Goal: Download file/media

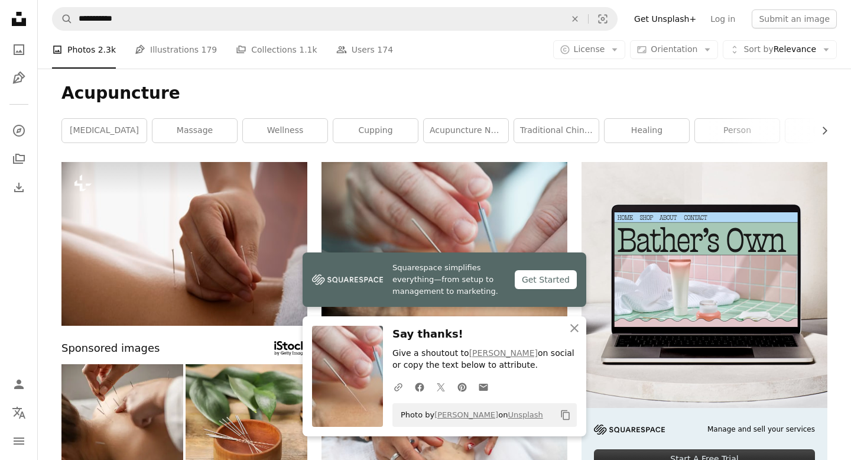
scroll to position [295, 0]
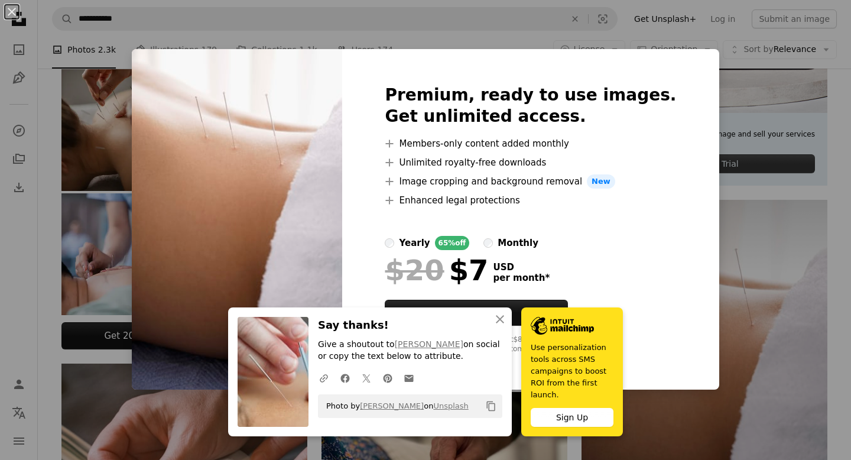
click at [717, 243] on div "An X shape Premium, ready to use images. Get unlimited access. A plus sign Memb…" at bounding box center [425, 230] width 851 height 460
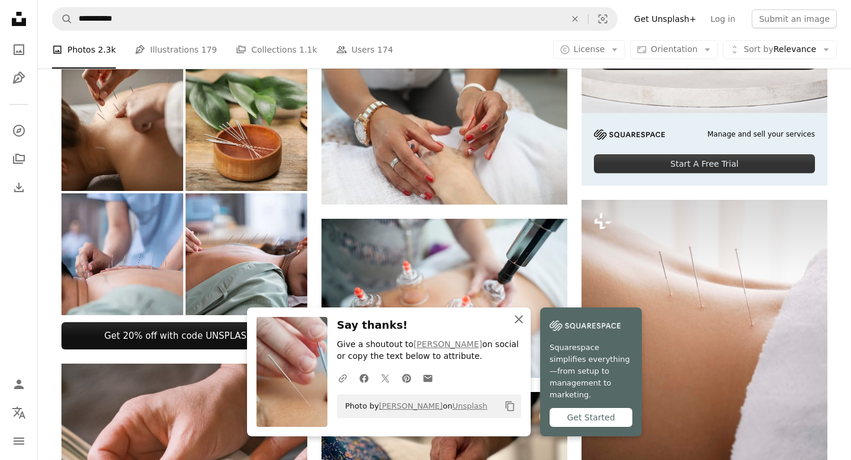
click at [523, 323] on icon "button" at bounding box center [519, 319] width 8 height 8
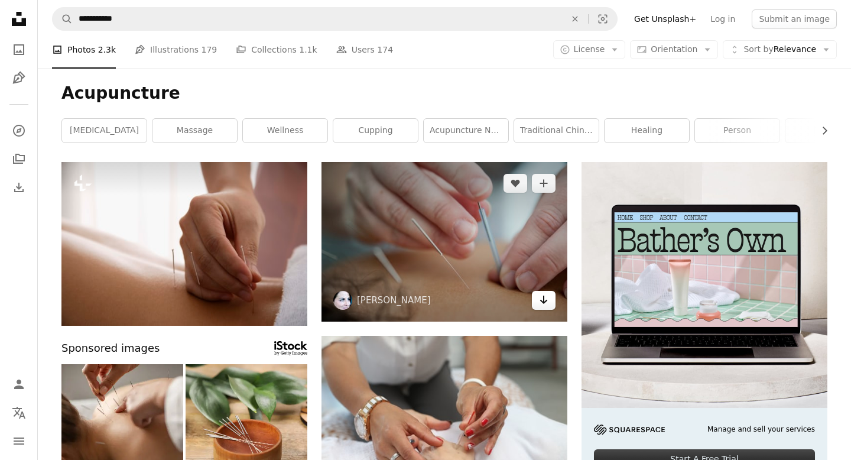
click at [548, 297] on link "Arrow pointing down" at bounding box center [544, 300] width 24 height 19
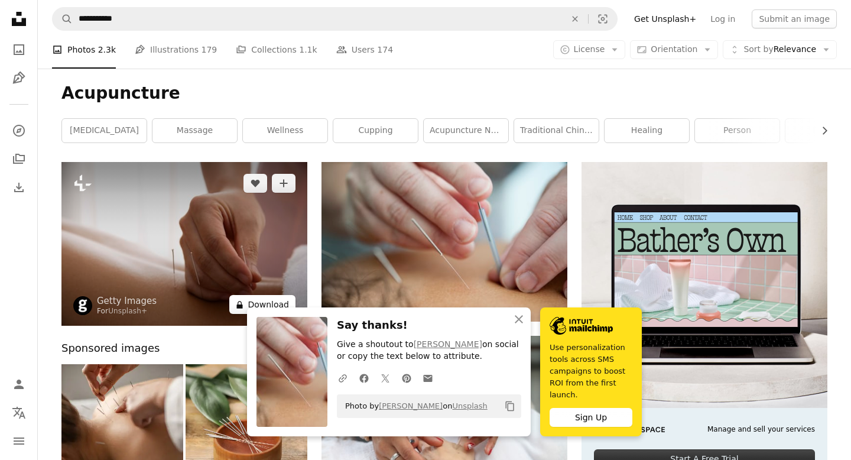
click at [272, 305] on button "A lock Download" at bounding box center [262, 304] width 66 height 19
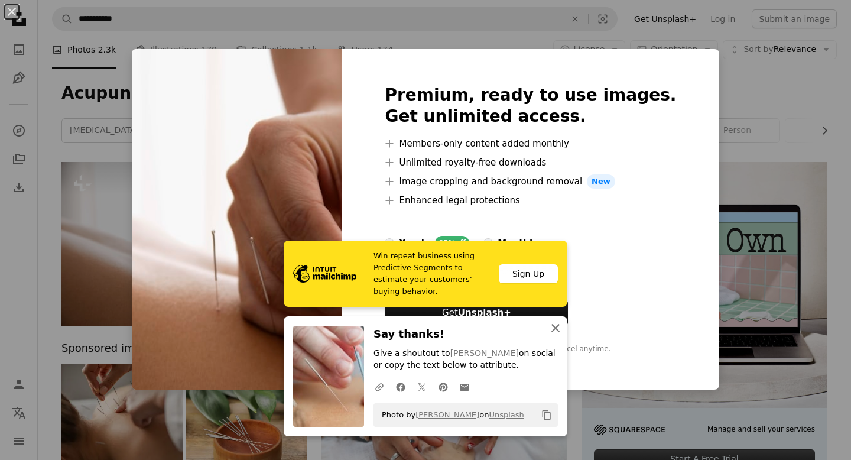
click at [558, 322] on icon "An X shape" at bounding box center [555, 328] width 14 height 14
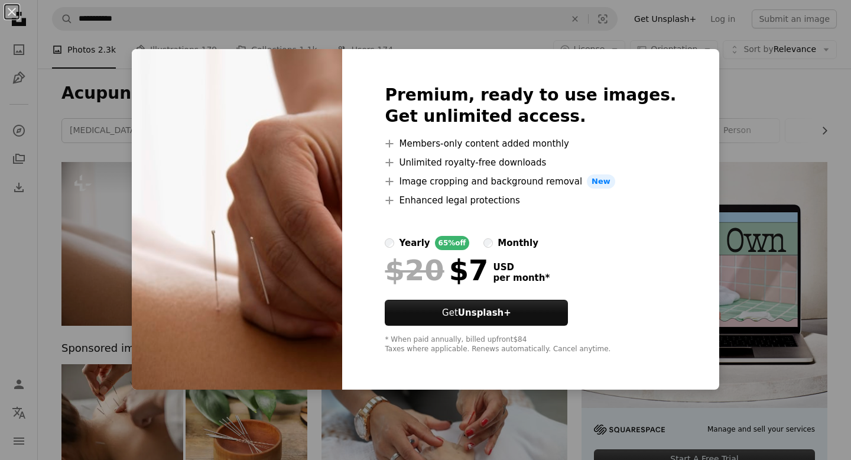
click at [739, 277] on div "An X shape Premium, ready to use images. Get unlimited access. A plus sign Memb…" at bounding box center [425, 230] width 851 height 460
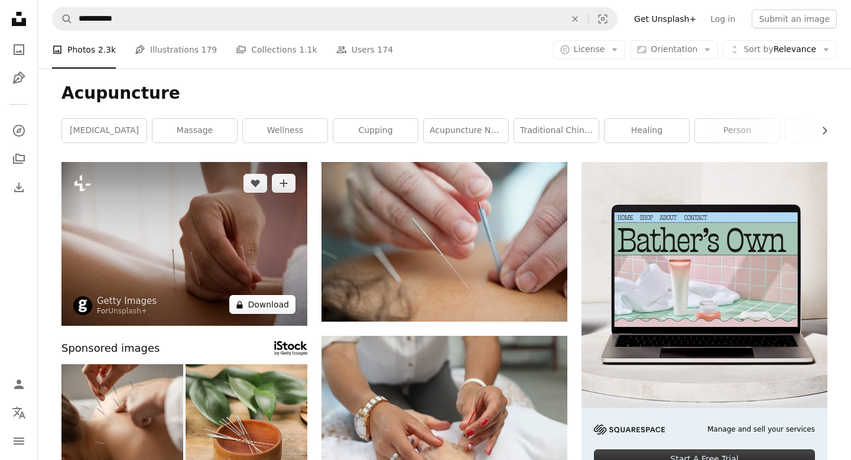
click at [261, 309] on button "A lock Download" at bounding box center [262, 304] width 66 height 19
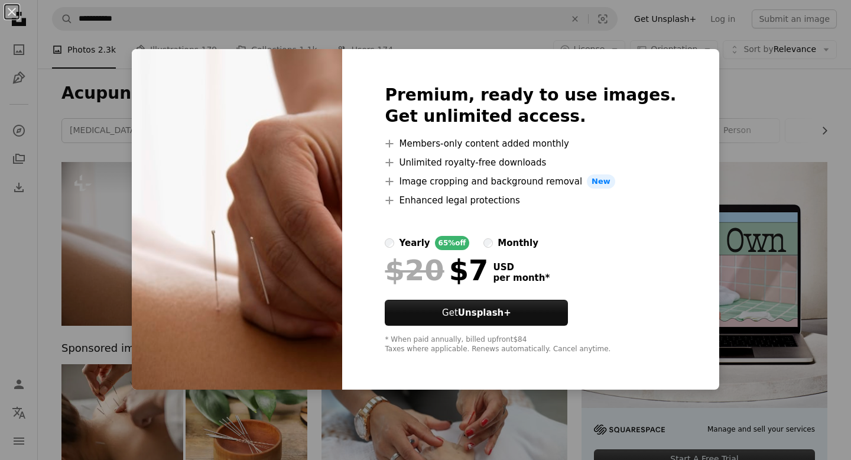
click at [143, 320] on div "An X shape Premium, ready to use images. Get unlimited access. A plus sign Memb…" at bounding box center [425, 230] width 851 height 460
